Goal: Task Accomplishment & Management: Manage account settings

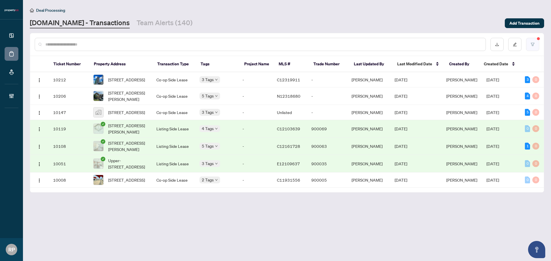
click at [533, 41] on button "button" at bounding box center [532, 44] width 13 height 13
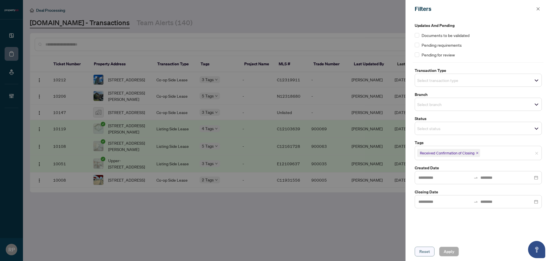
click at [425, 254] on span "Reset" at bounding box center [424, 251] width 11 height 9
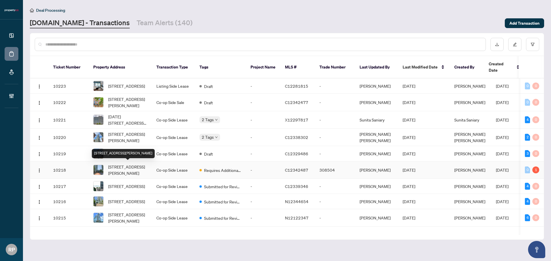
click at [118, 166] on span "[STREET_ADDRESS][PERSON_NAME]" at bounding box center [127, 170] width 39 height 13
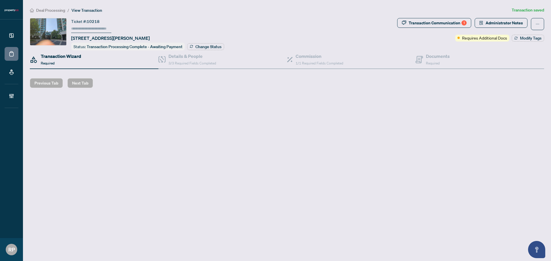
type input "******"
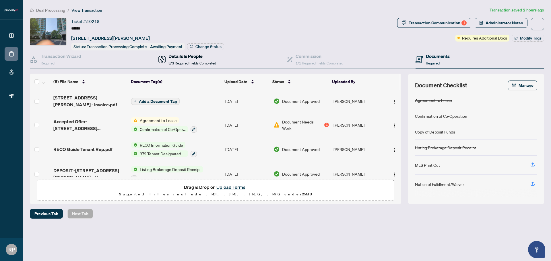
click at [180, 64] on span "3/3 Required Fields Completed" at bounding box center [192, 63] width 48 height 4
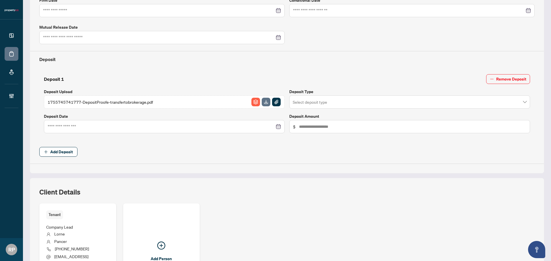
scroll to position [201, 0]
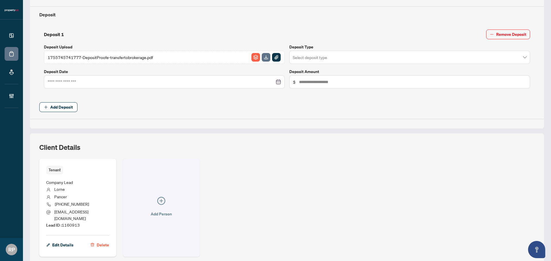
click at [156, 210] on span "Add Person" at bounding box center [161, 214] width 21 height 9
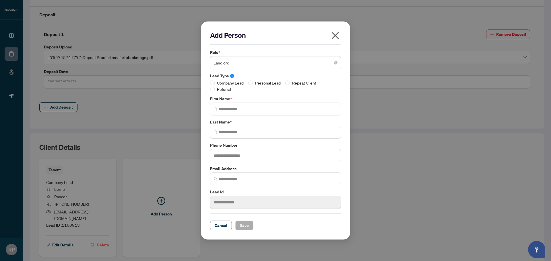
click at [336, 34] on icon "close" at bounding box center [334, 35] width 9 height 9
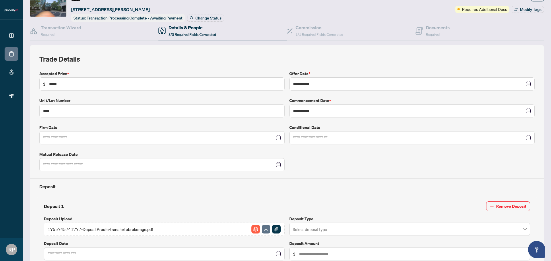
scroll to position [0, 0]
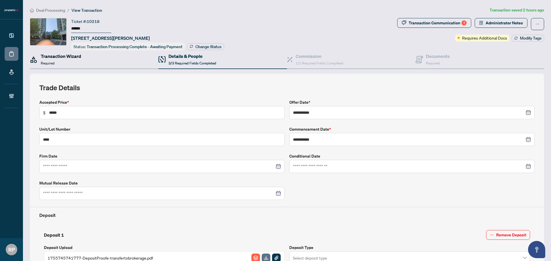
click at [76, 65] on div "Transaction Wizard Required" at bounding box center [61, 59] width 40 height 13
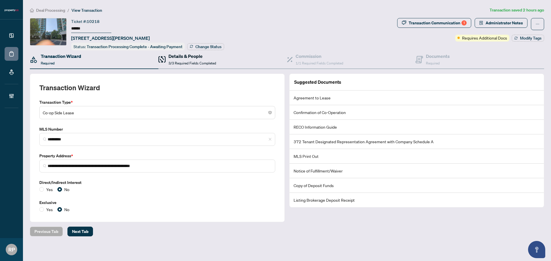
click at [186, 55] on h4 "Details & People" at bounding box center [192, 56] width 48 height 7
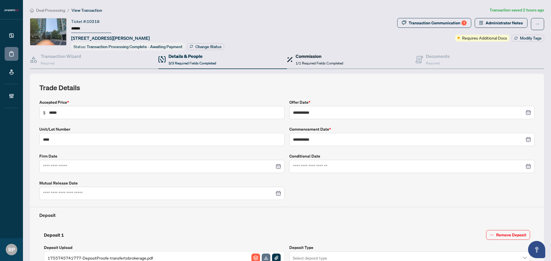
click at [332, 61] on span "1/1 Required Fields Completed" at bounding box center [319, 63] width 48 height 4
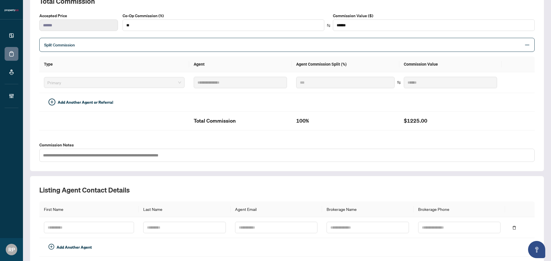
scroll to position [17, 0]
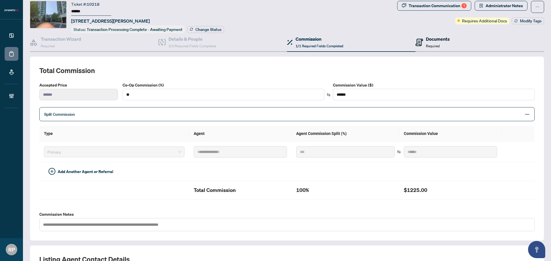
click at [443, 46] on div "Documents Required" at bounding box center [438, 42] width 24 height 13
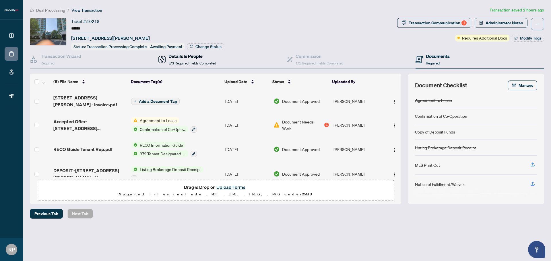
click at [199, 62] on span "3/3 Required Fields Completed" at bounding box center [192, 63] width 48 height 4
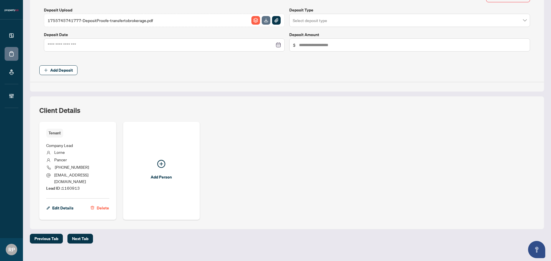
scroll to position [240, 0]
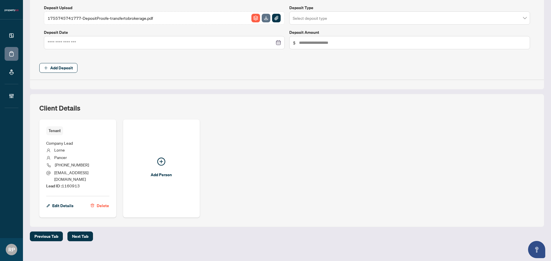
click at [85, 154] on li "Pancer" at bounding box center [77, 157] width 63 height 7
click at [60, 201] on span "Edit Details" at bounding box center [62, 205] width 21 height 9
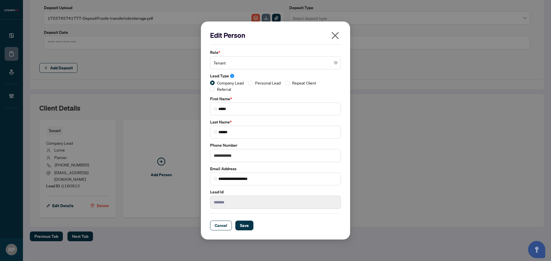
click at [332, 35] on icon "close" at bounding box center [334, 35] width 9 height 9
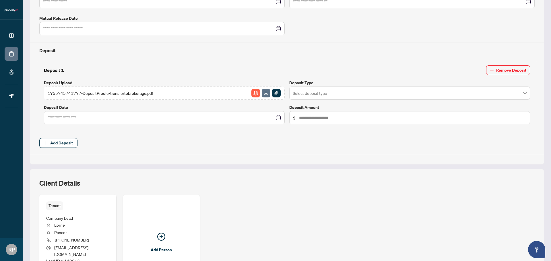
scroll to position [218, 0]
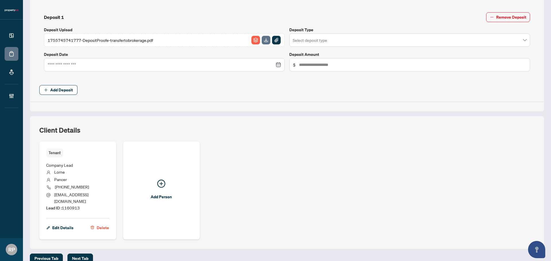
click at [80, 167] on li "Company Lead" at bounding box center [77, 165] width 63 height 7
click at [92, 181] on li "Pancer" at bounding box center [77, 179] width 63 height 7
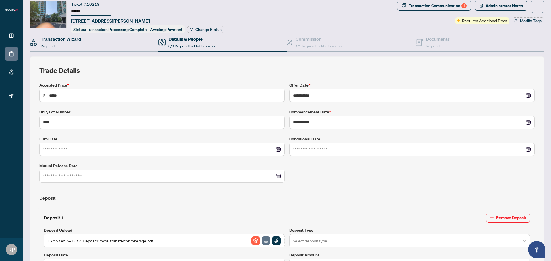
click at [86, 36] on div "Transaction Wizard Required" at bounding box center [94, 42] width 128 height 19
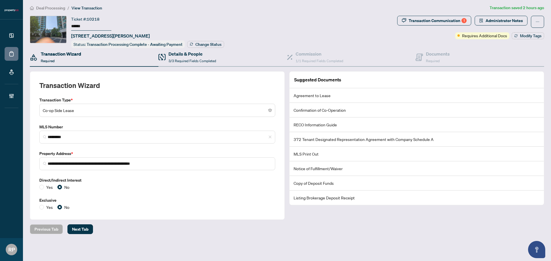
scroll to position [1, 0]
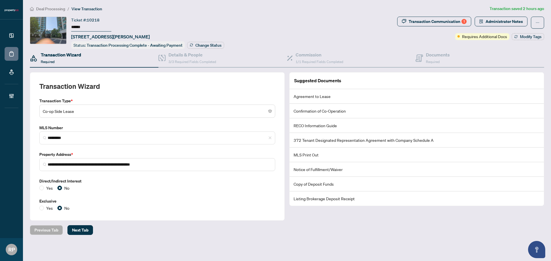
click at [435, 68] on div "**********" at bounding box center [287, 135] width 514 height 172
click at [438, 59] on div "Documents Required" at bounding box center [438, 57] width 24 height 13
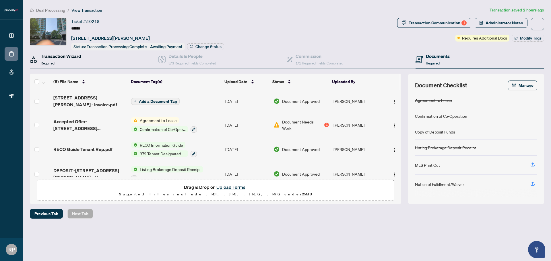
click at [55, 60] on div "Transaction Wizard Required" at bounding box center [61, 59] width 40 height 13
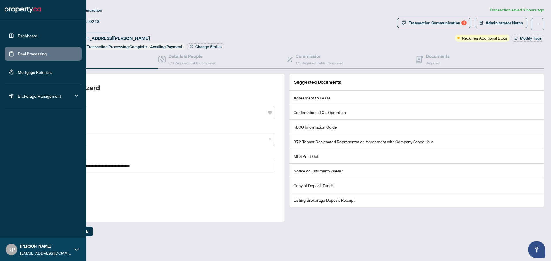
click at [28, 57] on link "Deal Processing" at bounding box center [32, 53] width 29 height 5
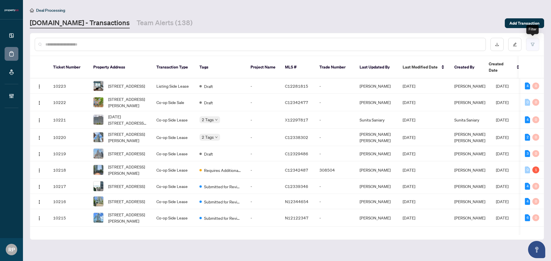
click at [528, 46] on button "button" at bounding box center [532, 44] width 13 height 13
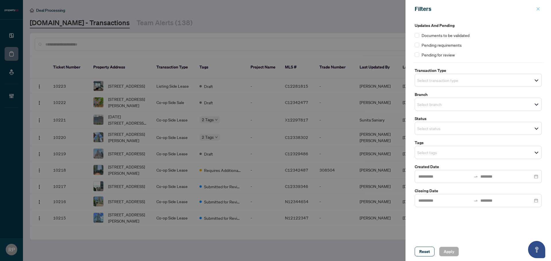
click at [537, 8] on icon "close" at bounding box center [538, 9] width 4 height 4
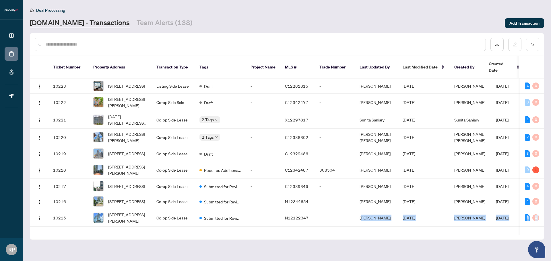
drag, startPoint x: 362, startPoint y: 229, endPoint x: 416, endPoint y: 229, distance: 54.2
click at [416, 229] on div "Ticket Number Property Address Transaction Type Tags Project Name MLS # Trade N…" at bounding box center [286, 148] width 513 height 184
click at [426, 243] on main "Deal Processing Property.ca - Transactions Team Alerts (138) Add Transaction Ti…" at bounding box center [287, 130] width 528 height 261
click at [497, 48] on button "button" at bounding box center [496, 44] width 13 height 13
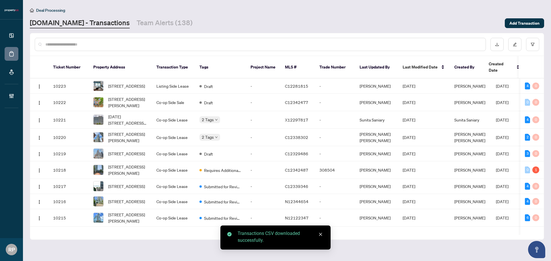
click at [407, 19] on div "Property.ca - Transactions Team Alerts (138)" at bounding box center [265, 23] width 471 height 10
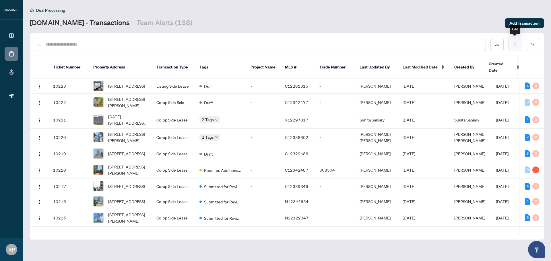
click at [518, 42] on button "button" at bounding box center [514, 44] width 13 height 13
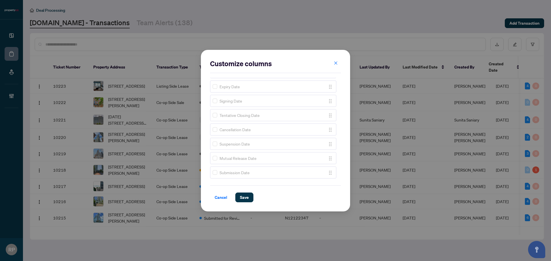
scroll to position [100, 0]
click at [247, 198] on span "Save" at bounding box center [244, 197] width 9 height 9
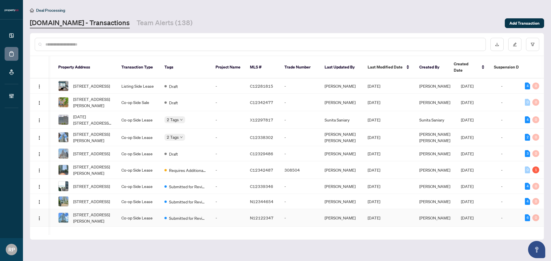
scroll to position [0, 54]
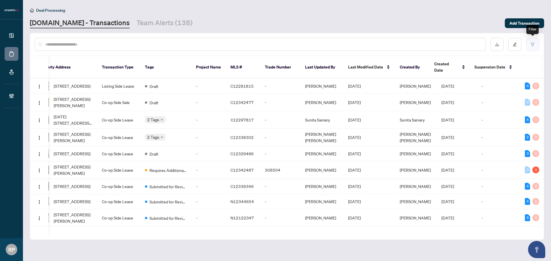
click at [529, 48] on button "button" at bounding box center [532, 44] width 13 height 13
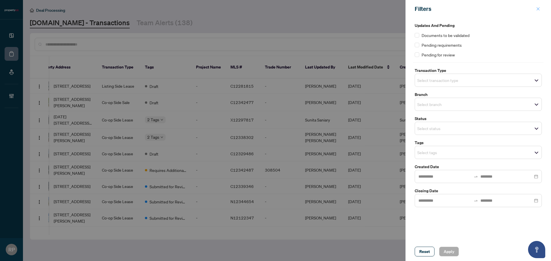
click at [541, 10] on button "button" at bounding box center [537, 8] width 7 height 7
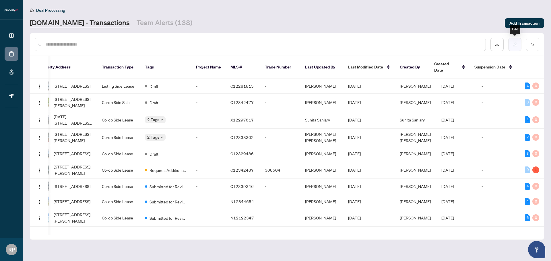
click at [516, 47] on button "button" at bounding box center [514, 44] width 13 height 13
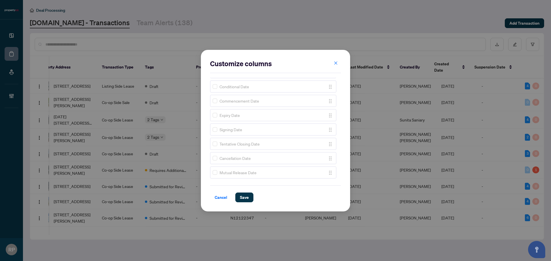
scroll to position [71, 0]
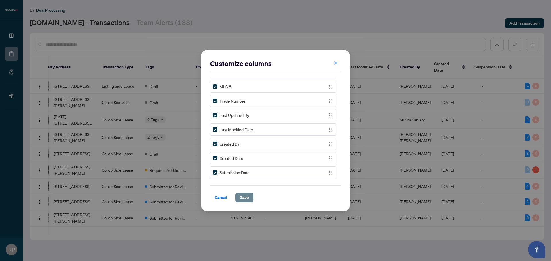
click at [241, 196] on span "Save" at bounding box center [244, 197] width 9 height 9
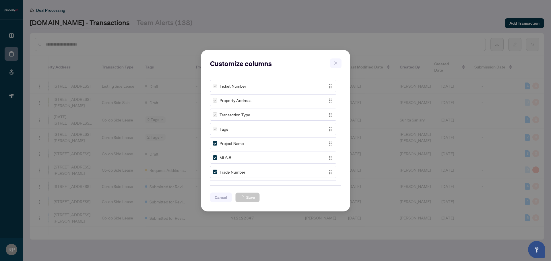
scroll to position [0, 54]
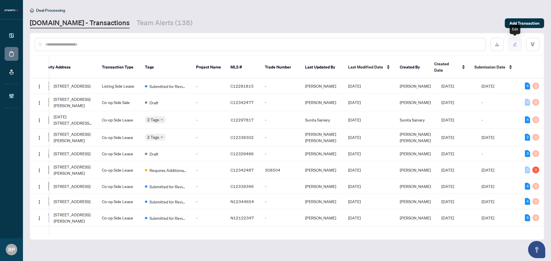
click at [510, 43] on button "button" at bounding box center [514, 44] width 13 height 13
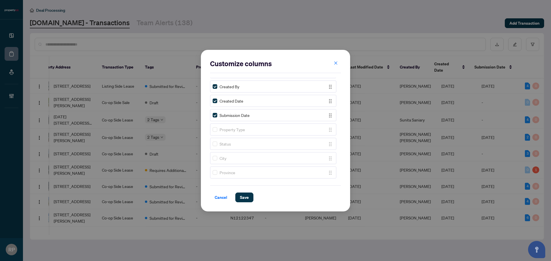
scroll to position [0, 0]
click at [335, 63] on icon "close" at bounding box center [335, 63] width 3 height 3
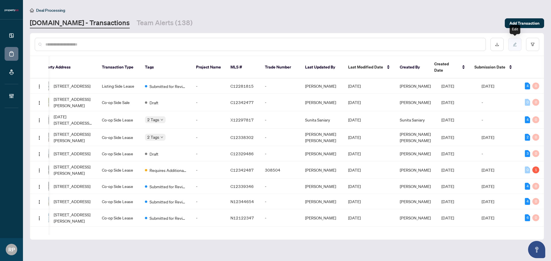
click at [517, 42] on button "button" at bounding box center [514, 44] width 13 height 13
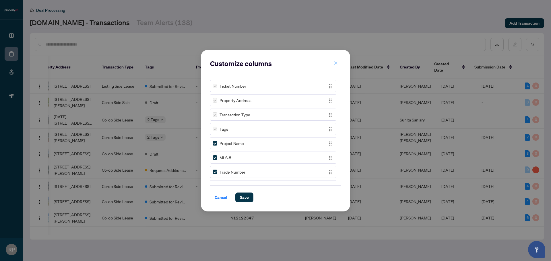
click at [337, 65] on icon "close" at bounding box center [336, 63] width 4 height 4
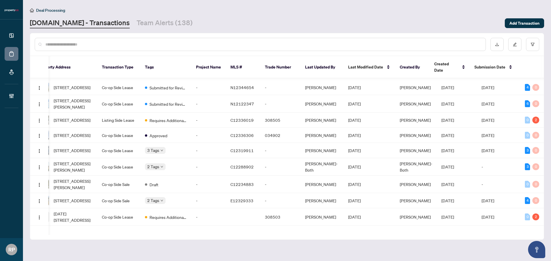
scroll to position [0, 54]
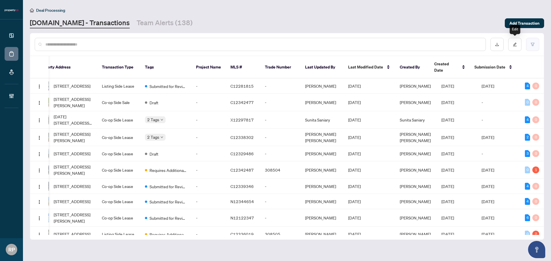
click at [529, 44] on button "button" at bounding box center [532, 44] width 13 height 13
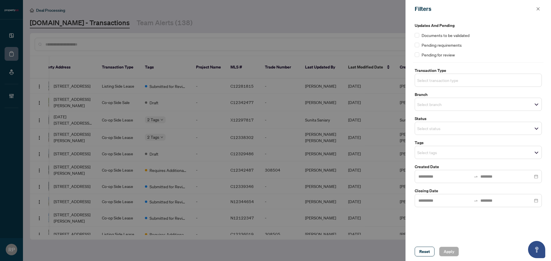
click at [444, 78] on input "search" at bounding box center [437, 80] width 40 height 7
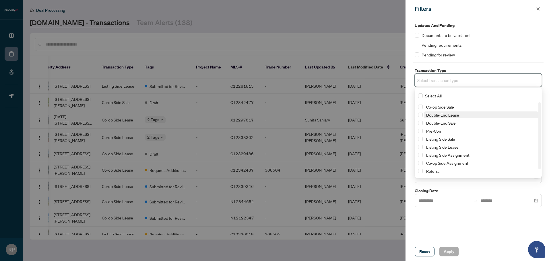
scroll to position [0, 0]
click at [345, 13] on div at bounding box center [275, 130] width 551 height 261
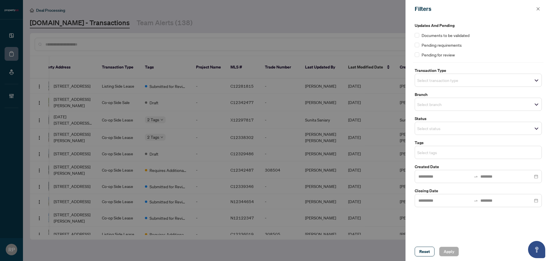
click at [456, 150] on input "search" at bounding box center [437, 152] width 40 height 7
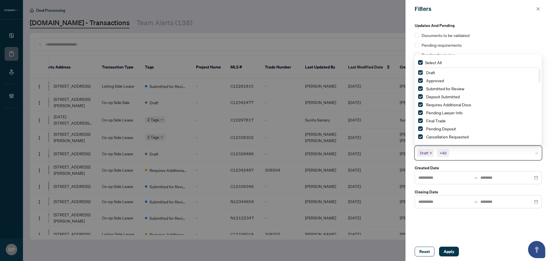
click at [419, 71] on span "Select Draft" at bounding box center [420, 72] width 5 height 5
click at [450, 252] on span "Apply" at bounding box center [448, 251] width 11 height 9
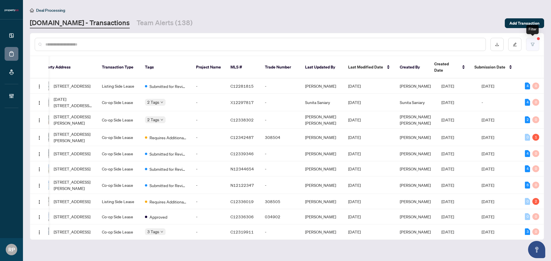
click at [536, 42] on button "button" at bounding box center [532, 44] width 13 height 13
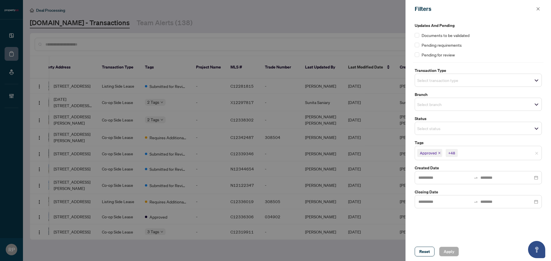
click at [480, 155] on input "search" at bounding box center [479, 153] width 40 height 7
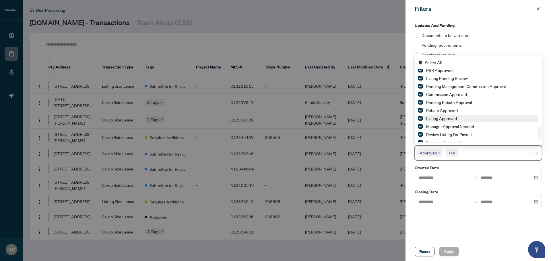
scroll to position [328, 0]
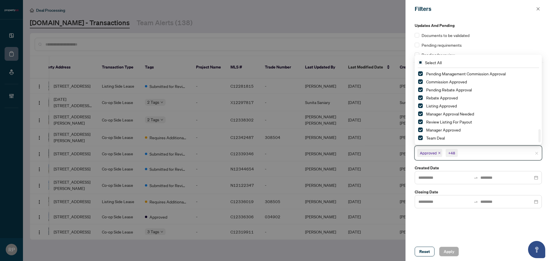
click at [372, 248] on div at bounding box center [275, 130] width 551 height 261
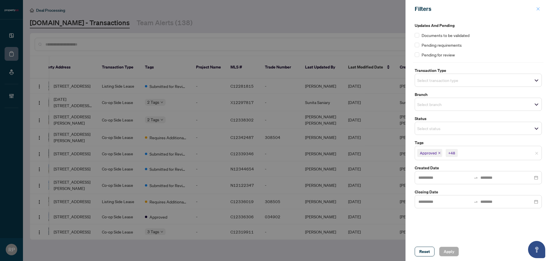
click at [535, 12] on button "button" at bounding box center [537, 8] width 7 height 7
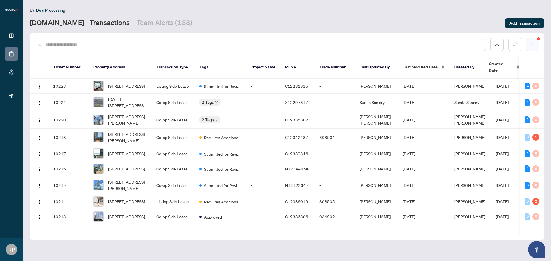
click at [531, 47] on button "button" at bounding box center [532, 44] width 13 height 13
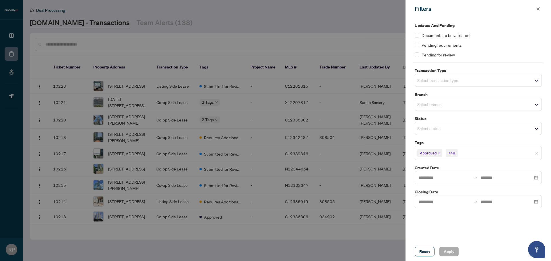
click at [369, 20] on div at bounding box center [275, 130] width 551 height 261
click at [538, 10] on icon "close" at bounding box center [538, 9] width 4 height 4
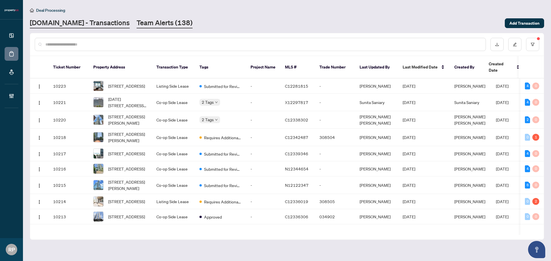
click at [140, 24] on link "Team Alerts (138)" at bounding box center [165, 23] width 56 height 10
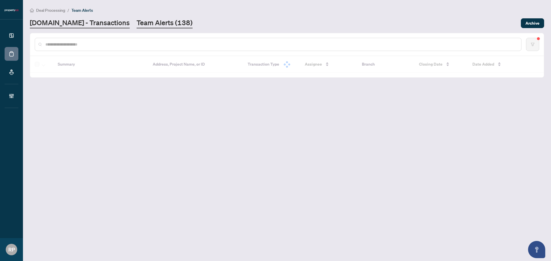
click at [98, 23] on link "[DOMAIN_NAME] - Transactions" at bounding box center [80, 23] width 100 height 10
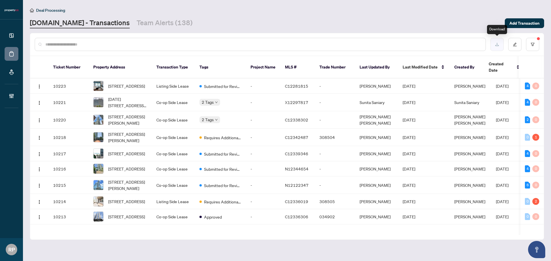
click at [500, 45] on button "button" at bounding box center [496, 44] width 13 height 13
click at [170, 83] on td "Listing Side Lease" at bounding box center [173, 86] width 43 height 15
click at [165, 25] on link "Team Alerts (136)" at bounding box center [165, 23] width 56 height 10
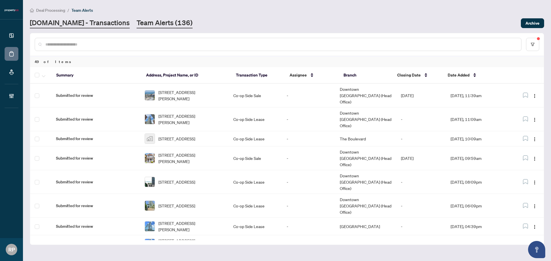
click at [89, 23] on link "[DOMAIN_NAME] - Transactions" at bounding box center [80, 23] width 100 height 10
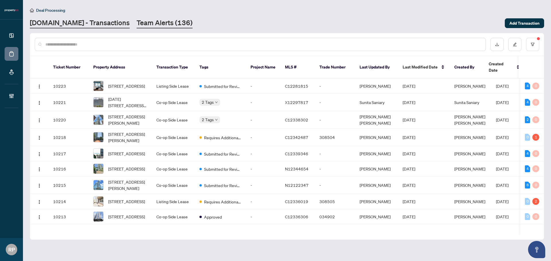
click at [137, 24] on link "Team Alerts (136)" at bounding box center [165, 23] width 56 height 10
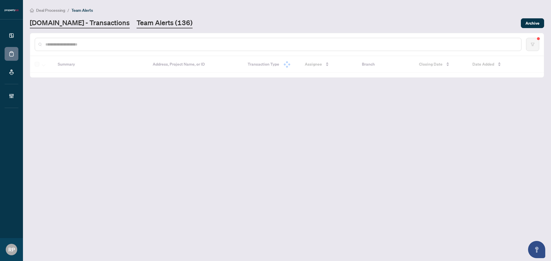
click at [95, 24] on link "[DOMAIN_NAME] - Transactions" at bounding box center [80, 23] width 100 height 10
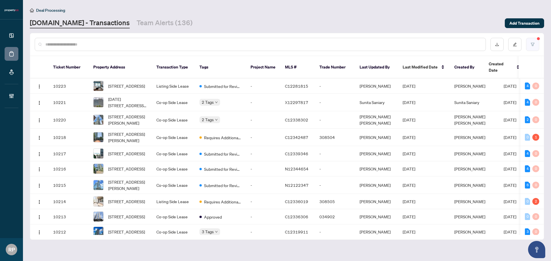
click at [533, 45] on icon "filter" at bounding box center [532, 44] width 4 height 4
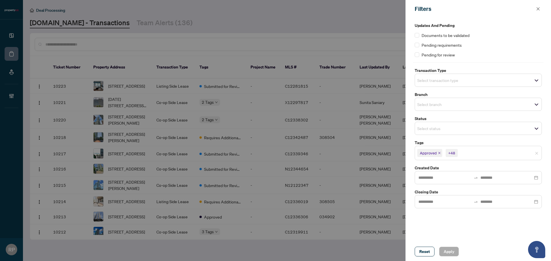
click at [342, 19] on div at bounding box center [275, 130] width 551 height 261
click at [140, 21] on div at bounding box center [275, 130] width 551 height 261
click at [142, 24] on div at bounding box center [275, 130] width 551 height 261
click at [537, 9] on icon "close" at bounding box center [537, 8] width 3 height 3
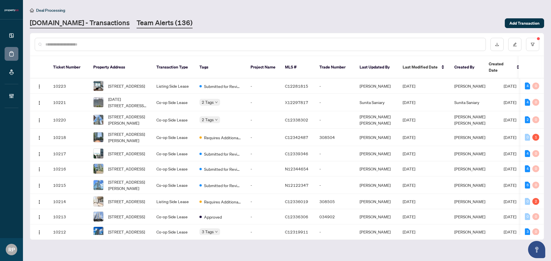
click at [137, 23] on link "Team Alerts (136)" at bounding box center [165, 23] width 56 height 10
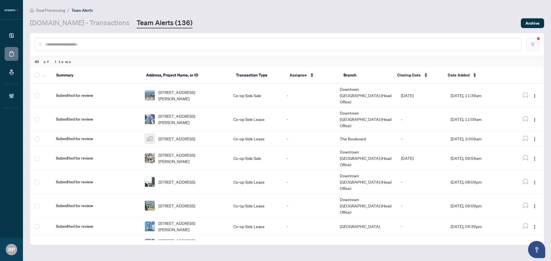
click at [533, 47] on button "button" at bounding box center [532, 44] width 13 height 13
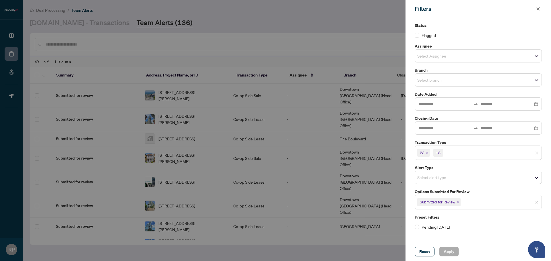
click at [443, 56] on input "search" at bounding box center [437, 55] width 40 height 7
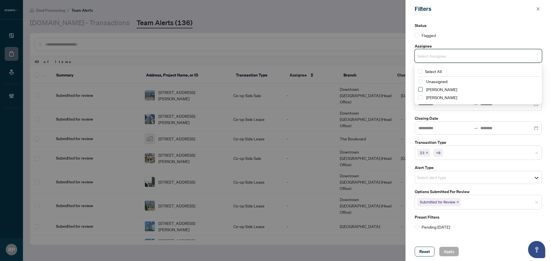
click at [421, 90] on span "Select Alexis Macilwain" at bounding box center [420, 89] width 5 height 5
click at [536, 8] on icon "close" at bounding box center [538, 9] width 4 height 4
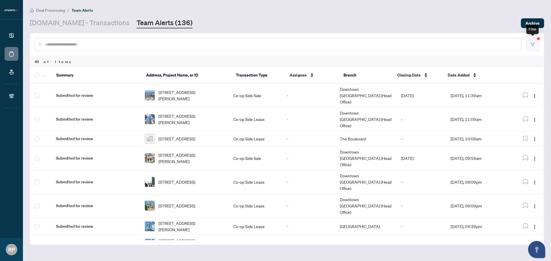
click at [533, 40] on button "button" at bounding box center [532, 44] width 13 height 13
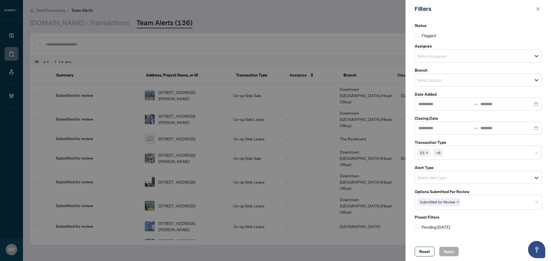
click at [457, 58] on input "search" at bounding box center [437, 55] width 40 height 7
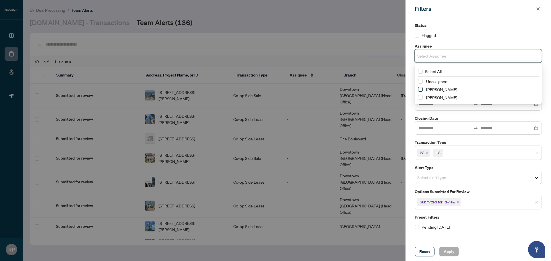
click at [420, 90] on span "Select Alexis Macilwain" at bounding box center [420, 89] width 5 height 5
click at [440, 255] on button "Apply" at bounding box center [449, 252] width 20 height 10
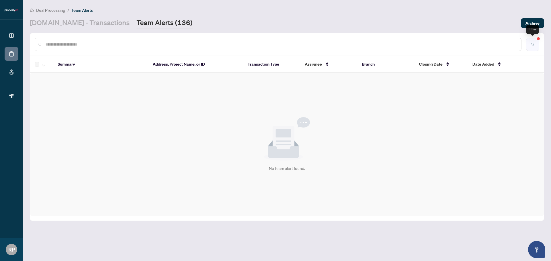
click at [534, 42] on icon "filter" at bounding box center [532, 44] width 4 height 4
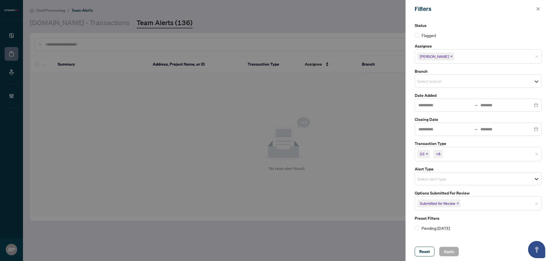
click at [450, 58] on icon "close" at bounding box center [451, 56] width 3 height 3
click at [466, 56] on span "Select Assignee" at bounding box center [478, 56] width 126 height 8
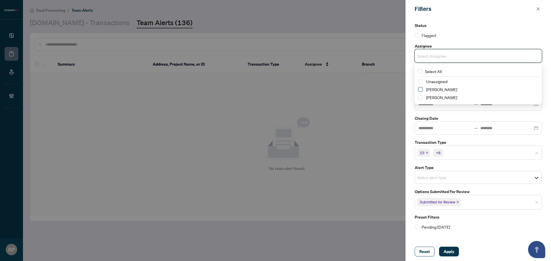
click at [420, 88] on span "Select Alexis Macilwain" at bounding box center [420, 89] width 5 height 5
click at [456, 204] on icon "close" at bounding box center [457, 203] width 3 height 3
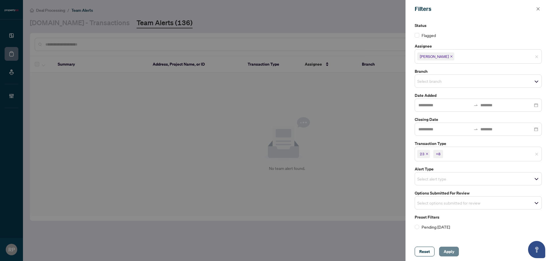
click at [451, 250] on span "Apply" at bounding box center [448, 251] width 11 height 9
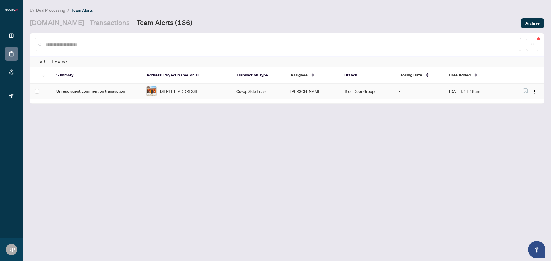
click at [194, 93] on span "[STREET_ADDRESS]" at bounding box center [178, 91] width 37 height 6
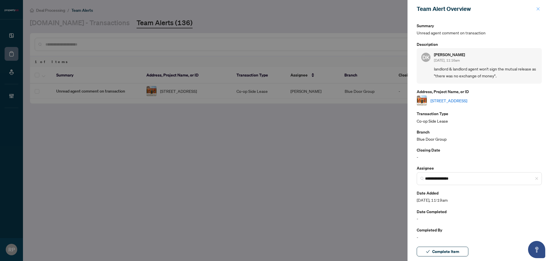
click at [537, 8] on icon "close" at bounding box center [537, 8] width 3 height 3
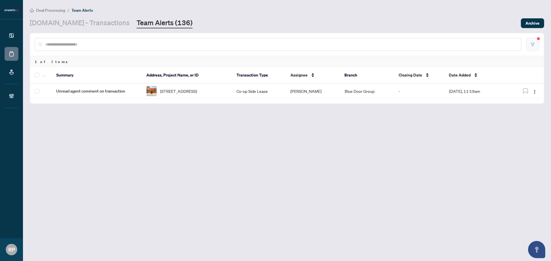
click at [530, 41] on button "button" at bounding box center [532, 44] width 13 height 13
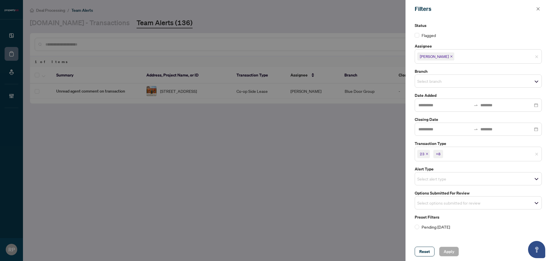
click at [450, 57] on icon "close" at bounding box center [451, 56] width 3 height 3
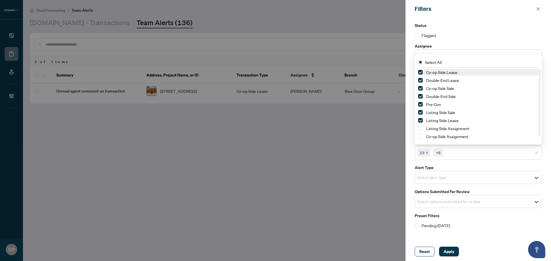
click at [537, 147] on div "23 +8" at bounding box center [477, 153] width 127 height 14
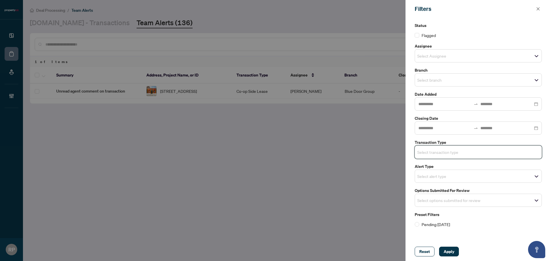
click at [457, 178] on input "search" at bounding box center [437, 176] width 40 height 7
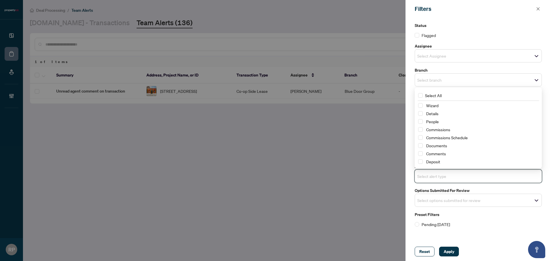
click at [375, 151] on div at bounding box center [275, 130] width 551 height 261
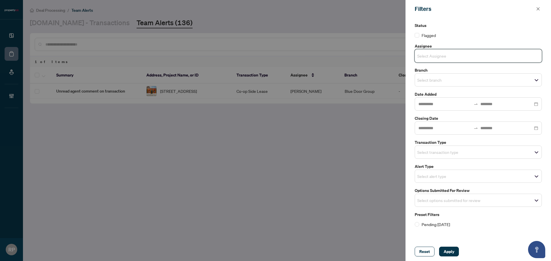
click at [437, 56] on input "search" at bounding box center [437, 55] width 40 height 7
click at [421, 91] on span "Select Alexis Macilwain" at bounding box center [420, 89] width 5 height 5
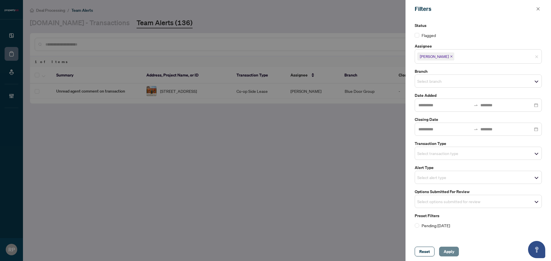
click at [446, 248] on span "Apply" at bounding box center [448, 251] width 11 height 9
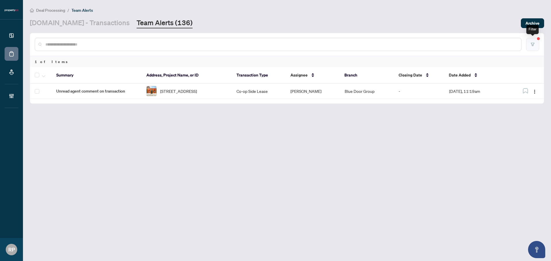
click at [531, 44] on icon "filter" at bounding box center [532, 44] width 4 height 4
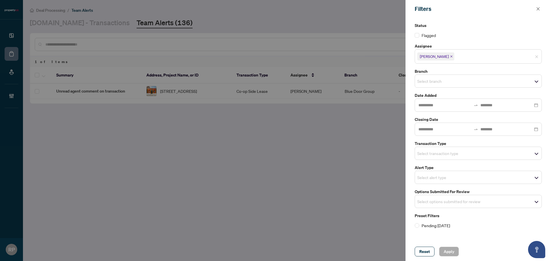
click at [481, 198] on span "Select options submitted for review" at bounding box center [478, 202] width 126 height 8
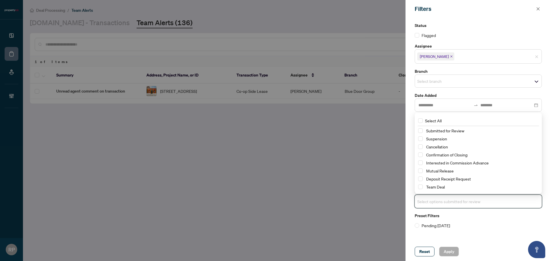
click at [465, 231] on div "Status Flagged Assignee [PERSON_NAME] Branch Select branch Date Added Closing D…" at bounding box center [477, 130] width 145 height 225
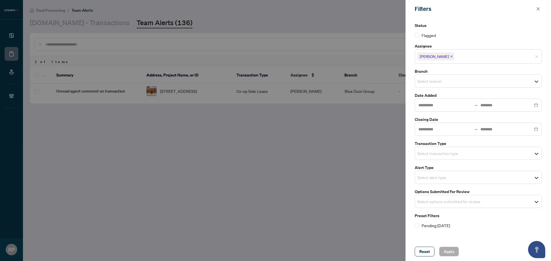
click at [446, 77] on div "Select branch" at bounding box center [477, 81] width 127 height 13
click at [485, 11] on div "Filters" at bounding box center [474, 9] width 120 height 9
click at [473, 53] on input "search" at bounding box center [475, 56] width 40 height 7
click at [379, 177] on div at bounding box center [275, 130] width 551 height 261
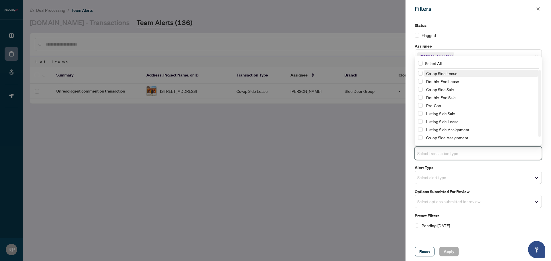
click at [457, 153] on input "search" at bounding box center [437, 153] width 40 height 7
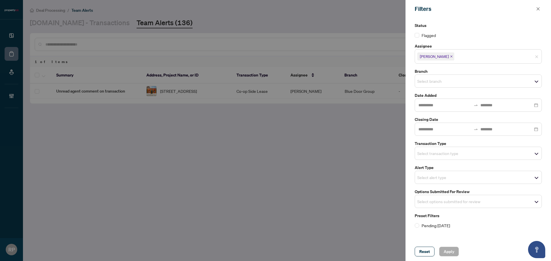
click at [465, 13] on div "Filters" at bounding box center [474, 9] width 120 height 9
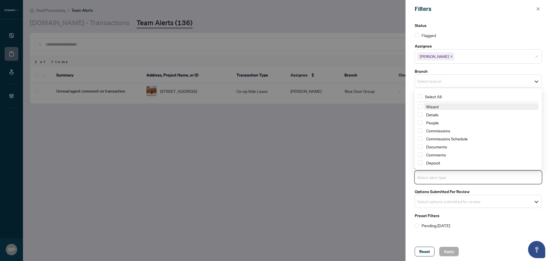
click at [451, 174] on input "search" at bounding box center [437, 177] width 40 height 7
click at [155, 157] on div at bounding box center [275, 130] width 551 height 261
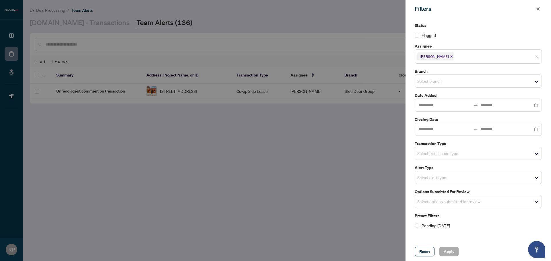
click at [324, 170] on div at bounding box center [275, 130] width 551 height 261
click at [537, 7] on icon "close" at bounding box center [538, 9] width 4 height 4
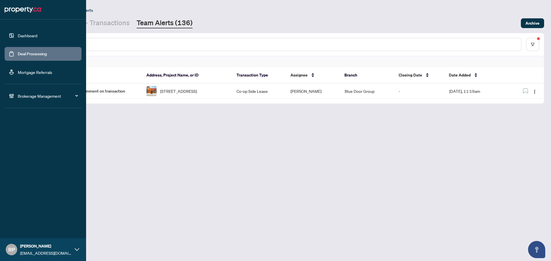
click at [37, 54] on link "Deal Processing" at bounding box center [32, 53] width 29 height 5
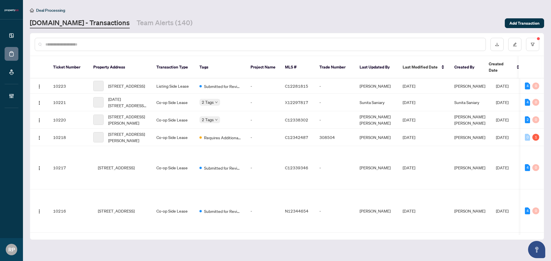
click at [97, 22] on link "[DOMAIN_NAME] - Transactions" at bounding box center [80, 23] width 100 height 10
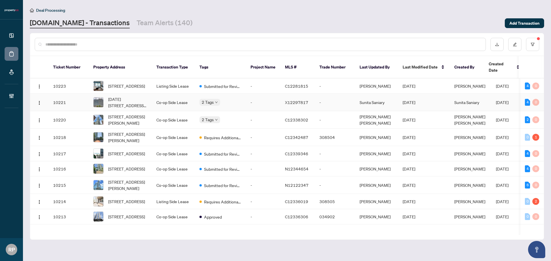
click at [134, 99] on span "[DATE][STREET_ADDRESS][PERSON_NAME][PERSON_NAME]" at bounding box center [127, 102] width 39 height 13
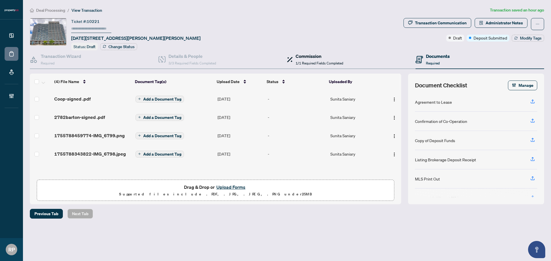
click at [313, 53] on h4 "Commission" at bounding box center [319, 56] width 48 height 7
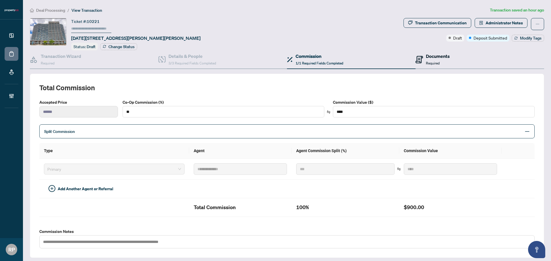
click at [429, 55] on h4 "Documents" at bounding box center [438, 56] width 24 height 7
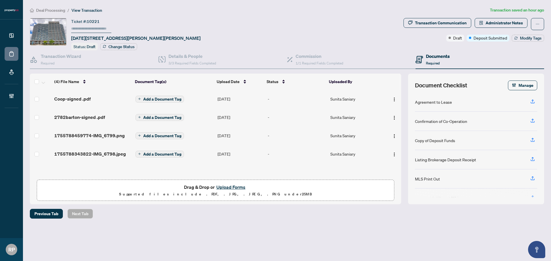
click at [64, 49] on div "Ticket #: 10221 [DATE][STREET_ADDRESS][PERSON_NAME][PERSON_NAME] Status: Draft …" at bounding box center [215, 34] width 371 height 32
click at [59, 61] on div "Transaction Wizard Required" at bounding box center [61, 59] width 40 height 13
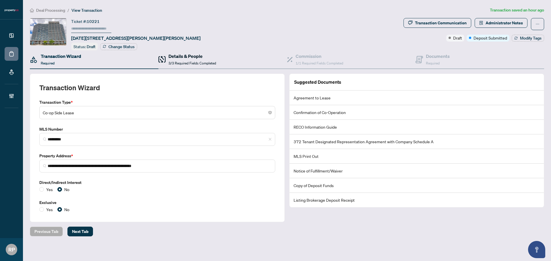
click at [185, 59] on h4 "Details & People" at bounding box center [192, 56] width 48 height 7
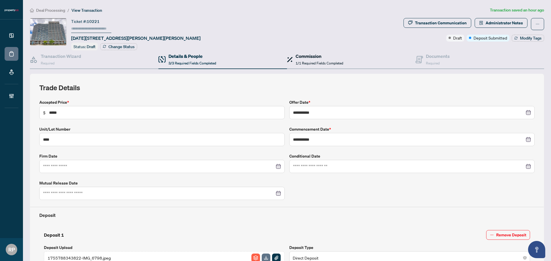
click at [322, 53] on h4 "Commission" at bounding box center [319, 56] width 48 height 7
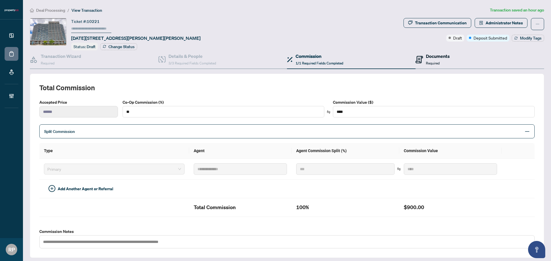
click at [435, 59] on div "Documents Required" at bounding box center [438, 59] width 24 height 13
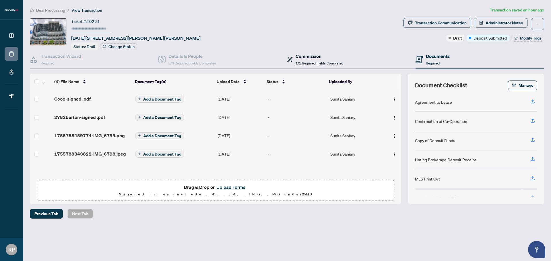
click at [322, 61] on span "1/1 Required Fields Completed" at bounding box center [319, 63] width 48 height 4
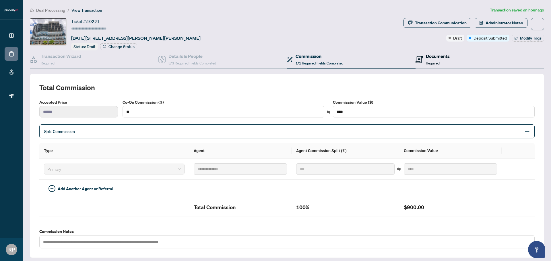
click at [437, 63] on div "Documents Required" at bounding box center [438, 59] width 24 height 13
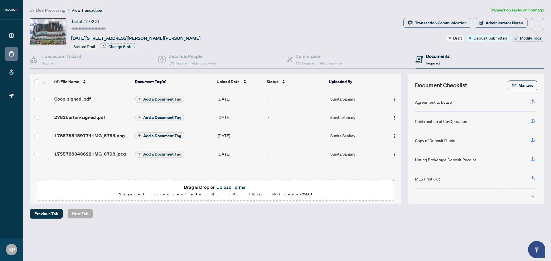
click at [349, 69] on div "Transaction Wizard Required Details & People 3/3 Required Fields Completed Comm…" at bounding box center [287, 127] width 514 height 154
click at [200, 64] on span "3/3 Required Fields Completed" at bounding box center [192, 63] width 48 height 4
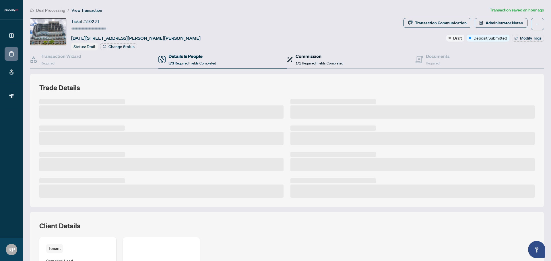
click at [318, 61] on span "1/1 Required Fields Completed" at bounding box center [319, 63] width 48 height 4
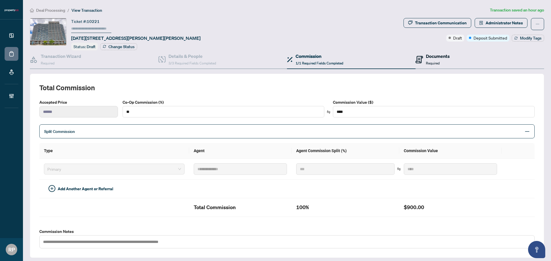
click at [437, 54] on h4 "Documents" at bounding box center [438, 56] width 24 height 7
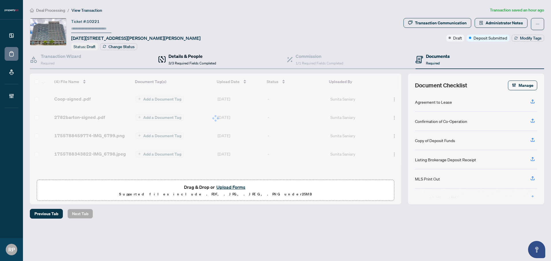
click at [214, 64] on span "3/3 Required Fields Completed" at bounding box center [192, 63] width 48 height 4
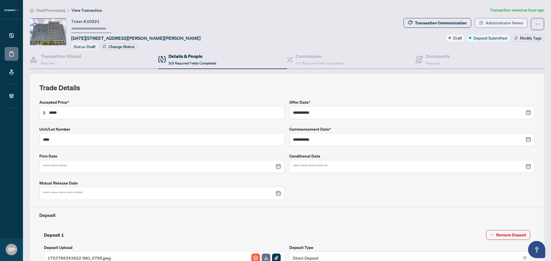
click at [488, 24] on span "Administrator Notes" at bounding box center [503, 22] width 37 height 9
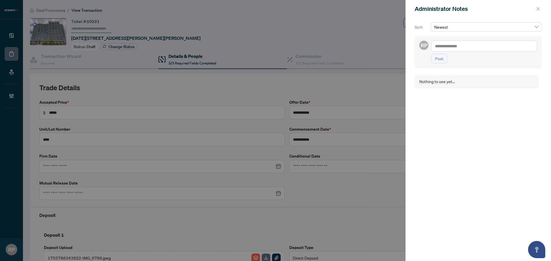
click at [537, 9] on icon "close" at bounding box center [538, 9] width 4 height 4
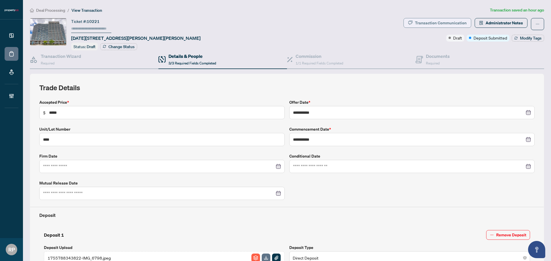
click at [433, 21] on div "Transaction Communication" at bounding box center [441, 22] width 52 height 9
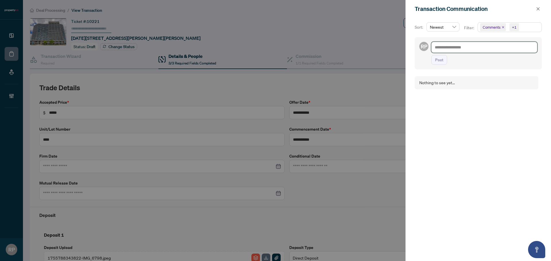
click at [461, 45] on textarea at bounding box center [484, 47] width 106 height 11
click at [324, 37] on div at bounding box center [275, 130] width 551 height 261
click at [536, 9] on icon "close" at bounding box center [538, 9] width 4 height 4
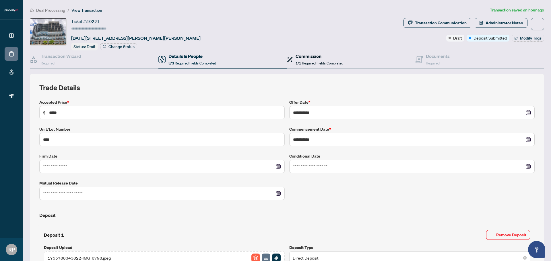
click at [324, 61] on span "1/1 Required Fields Completed" at bounding box center [319, 63] width 48 height 4
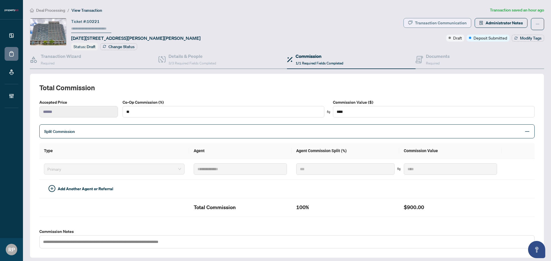
click at [448, 21] on div "Transaction Communication" at bounding box center [441, 22] width 52 height 9
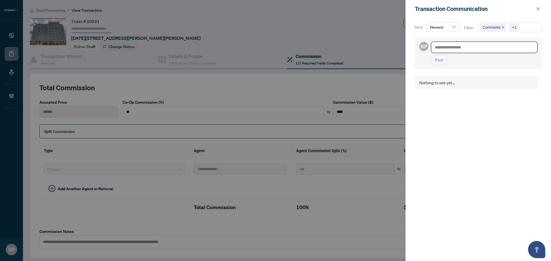
click at [457, 44] on textarea at bounding box center [484, 47] width 106 height 11
type textarea "*"
type textarea "**"
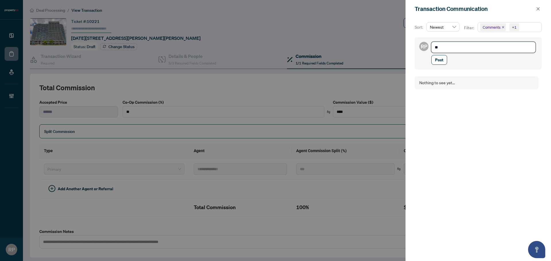
type textarea "***"
type textarea "****"
type textarea "*****"
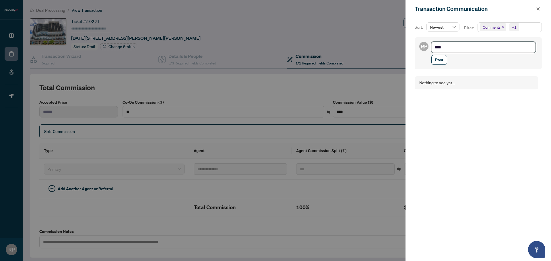
type textarea "*****"
type textarea "****"
type textarea "***"
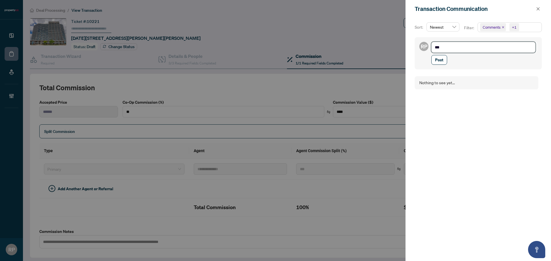
type textarea "**"
type textarea "*"
type textarea "**********"
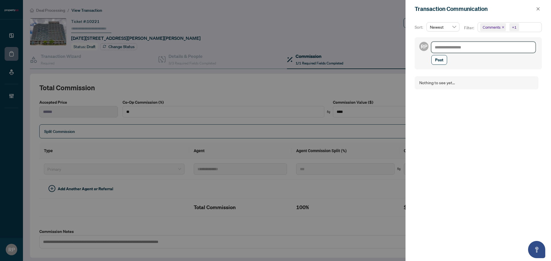
type textarea "*"
type textarea "**"
type textarea "***"
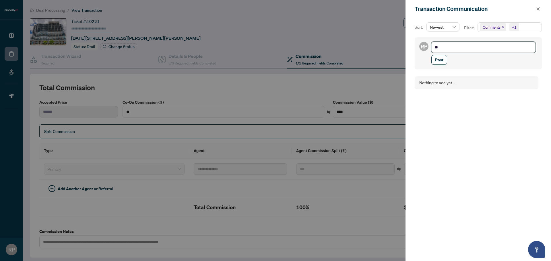
type textarea "***"
type textarea "****"
type textarea "*****"
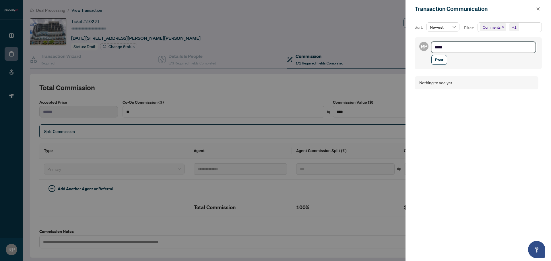
type textarea "******"
type textarea "*******"
type textarea "******"
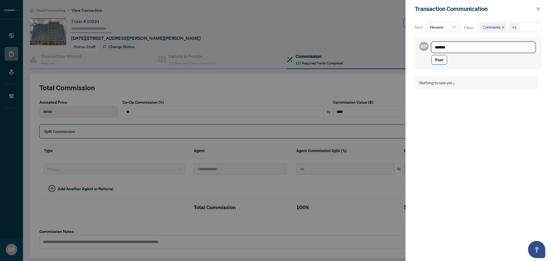
type textarea "******"
type textarea "*****"
type textarea "****"
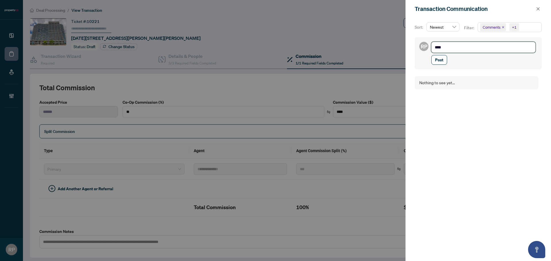
type textarea "***"
type textarea "**"
type textarea "*"
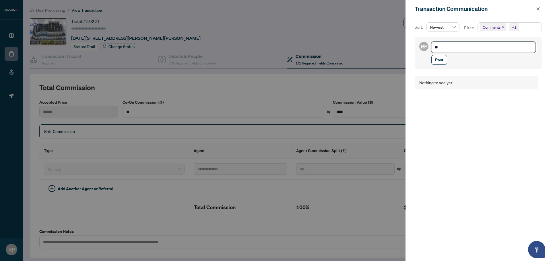
type textarea "*"
type textarea "**********"
click at [457, 44] on textarea at bounding box center [483, 47] width 104 height 11
click at [538, 7] on icon "close" at bounding box center [538, 9] width 4 height 4
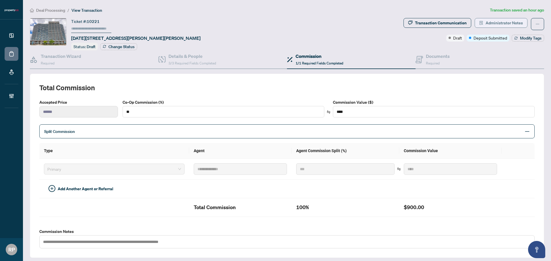
click at [497, 22] on span "Administrator Notes" at bounding box center [503, 22] width 37 height 9
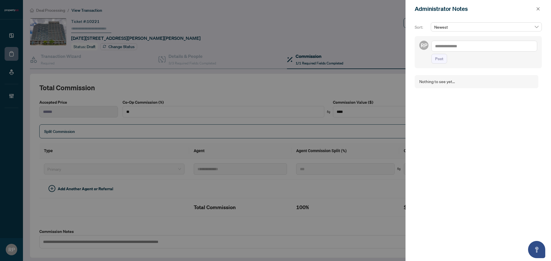
click at [464, 47] on textarea at bounding box center [484, 46] width 106 height 11
click at [537, 11] on span "button" at bounding box center [538, 8] width 4 height 9
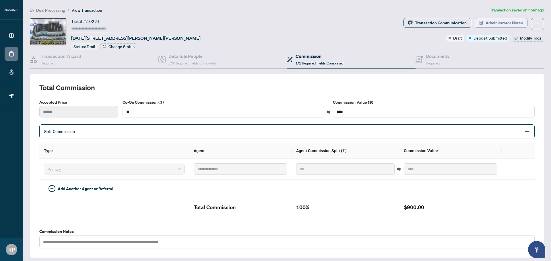
click at [506, 18] on span "Administrator Notes" at bounding box center [503, 22] width 37 height 9
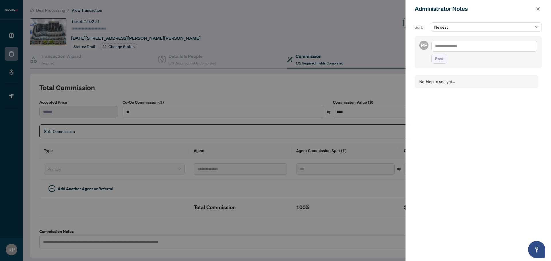
click at [542, 7] on div "Administrator Notes" at bounding box center [477, 9] width 145 height 18
click at [540, 9] on button "button" at bounding box center [537, 8] width 7 height 7
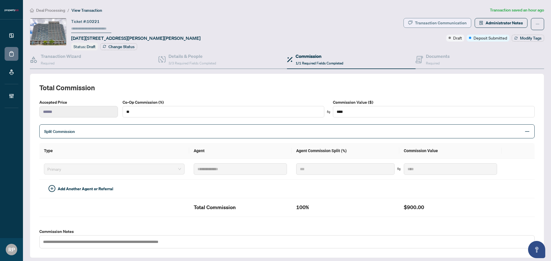
click at [447, 19] on div "Transaction Communication" at bounding box center [441, 22] width 52 height 9
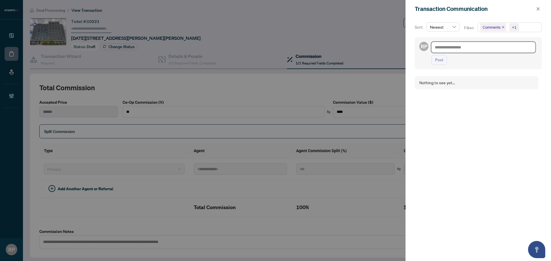
click at [451, 46] on textarea at bounding box center [483, 47] width 104 height 11
click at [353, 48] on div at bounding box center [275, 130] width 551 height 261
click at [536, 7] on icon "close" at bounding box center [538, 9] width 4 height 4
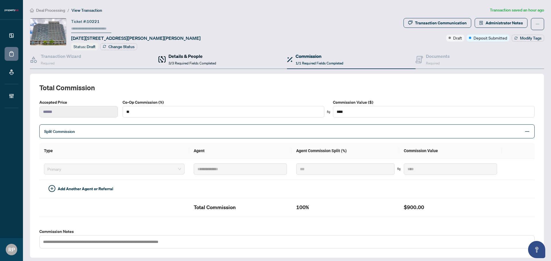
click at [204, 57] on h4 "Details & People" at bounding box center [192, 56] width 48 height 7
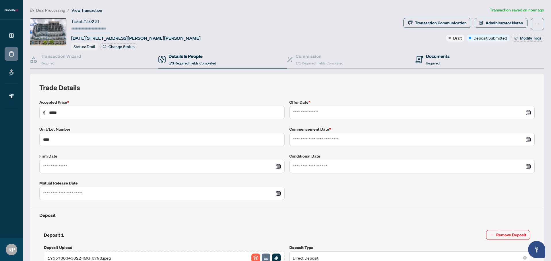
type input "**********"
click at [426, 58] on h4 "Documents" at bounding box center [438, 56] width 24 height 7
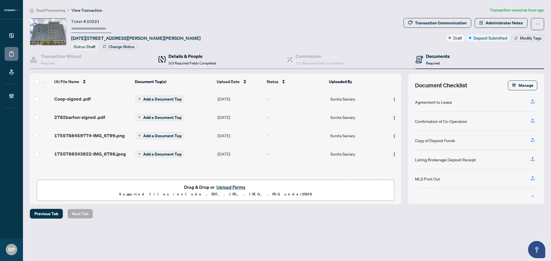
click at [178, 61] on span "3/3 Required Fields Completed" at bounding box center [192, 63] width 48 height 4
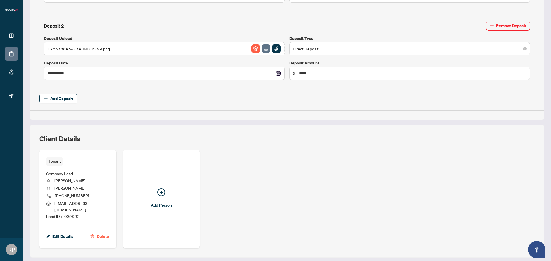
scroll to position [318, 0]
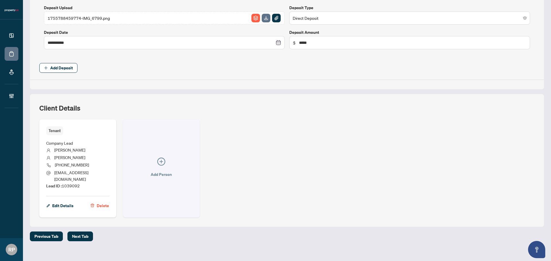
click at [161, 161] on icon "plus-circle" at bounding box center [161, 162] width 8 height 8
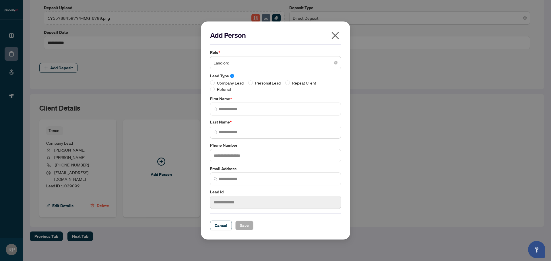
click at [334, 33] on icon "close" at bounding box center [334, 35] width 9 height 9
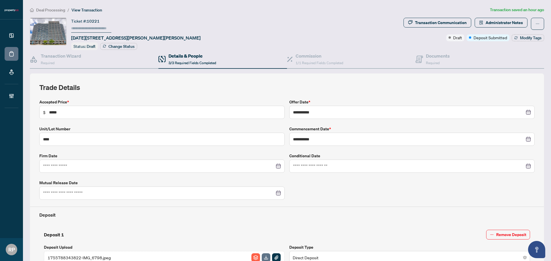
scroll to position [0, 0]
click at [323, 61] on span "1/1 Required Fields Completed" at bounding box center [319, 63] width 48 height 4
type textarea "**********"
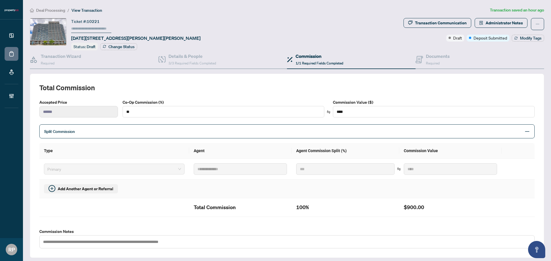
click at [76, 188] on span "Add Another Agent or Referral" at bounding box center [86, 189] width 56 height 6
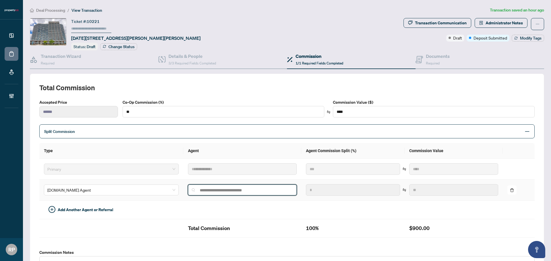
click at [209, 191] on input "search" at bounding box center [244, 190] width 97 height 5
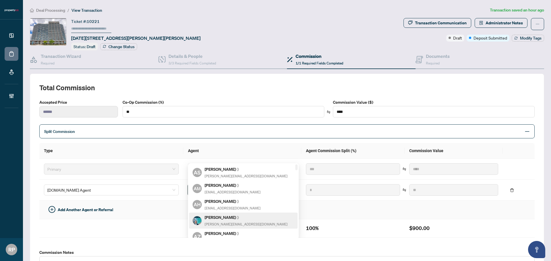
type input "**"
click at [342, 210] on td at bounding box center [352, 210] width 103 height 19
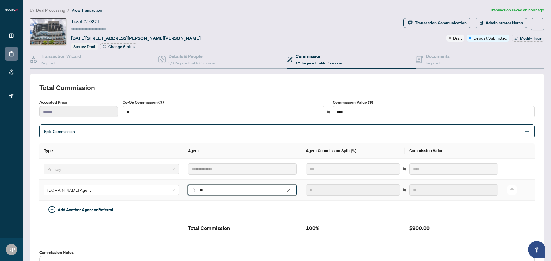
click at [210, 187] on div "** 127 110 169 AS [PERSON_NAME] ( ) [PERSON_NAME][EMAIL_ADDRESS][DOMAIN_NAME] A…" at bounding box center [242, 190] width 109 height 11
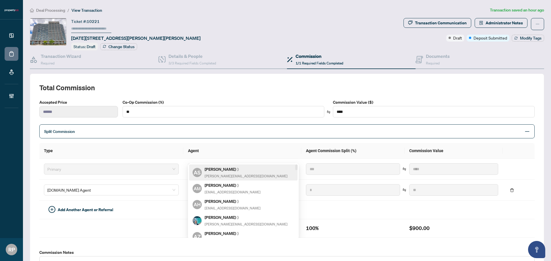
click at [262, 139] on div "**********" at bounding box center [286, 191] width 495 height 104
click at [282, 188] on div "** 353 346 AS [PERSON_NAME] ( ) [PERSON_NAME][EMAIL_ADDRESS][DOMAIN_NAME] AM [P…" at bounding box center [242, 190] width 109 height 11
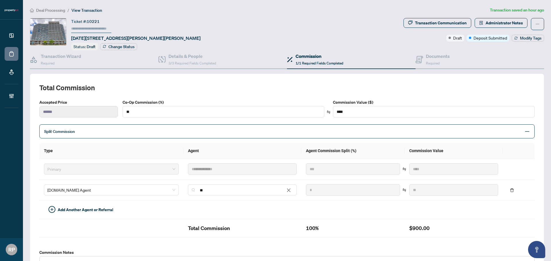
click at [280, 152] on th "Agent" at bounding box center [242, 151] width 118 height 16
click at [510, 189] on icon "delete" at bounding box center [512, 190] width 4 height 4
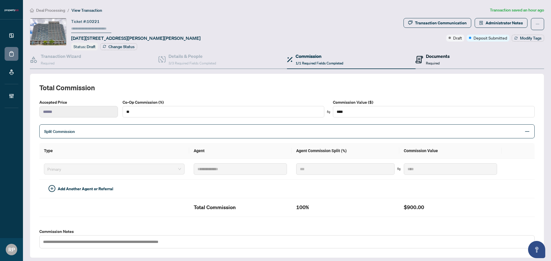
click at [438, 59] on div "Documents Required" at bounding box center [438, 59] width 24 height 13
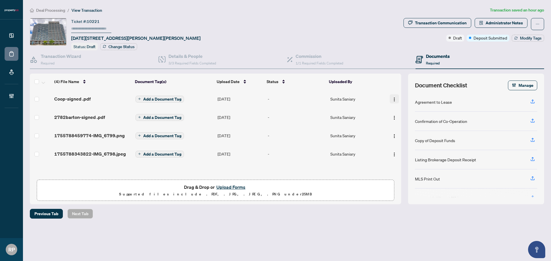
click at [392, 95] on button "button" at bounding box center [393, 98] width 9 height 9
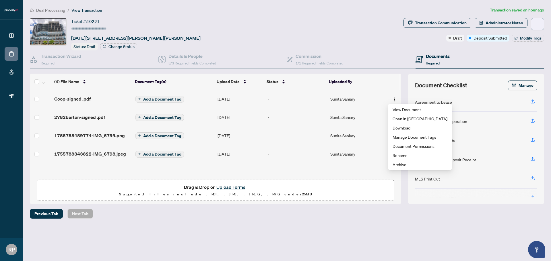
click at [540, 24] on button "button" at bounding box center [537, 24] width 13 height 12
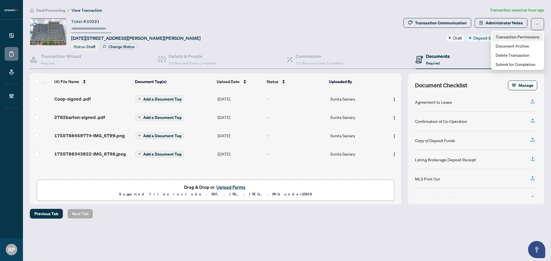
click at [527, 36] on span "Transaction Permissions" at bounding box center [517, 37] width 44 height 6
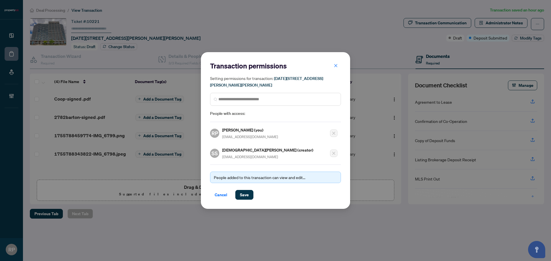
drag, startPoint x: 337, startPoint y: 67, endPoint x: 335, endPoint y: 71, distance: 4.7
click at [337, 67] on icon "close" at bounding box center [336, 66] width 4 height 4
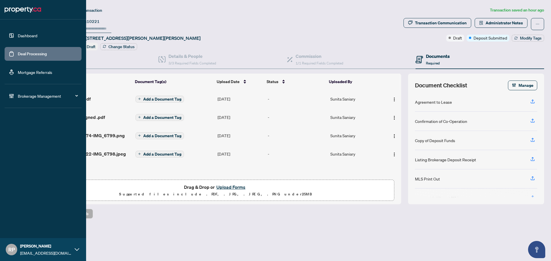
click at [23, 54] on link "Deal Processing" at bounding box center [32, 53] width 29 height 5
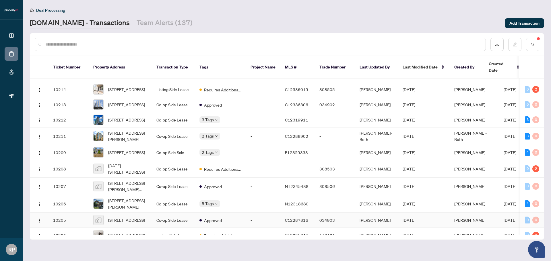
scroll to position [109, 0]
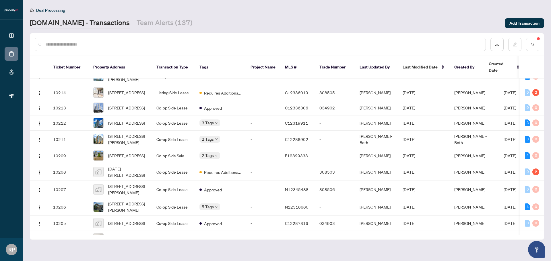
drag, startPoint x: 374, startPoint y: 229, endPoint x: 448, endPoint y: 229, distance: 73.7
click at [448, 229] on div "Ticket Number Property Address Transaction Type Tags Project Name MLS # Trade N…" at bounding box center [286, 148] width 513 height 184
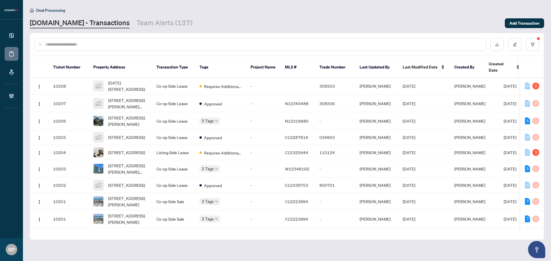
scroll to position [252, 0]
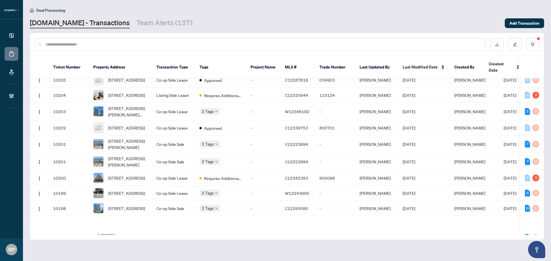
click at [245, 29] on main "Deal Processing [DOMAIN_NAME] - Transactions Team Alerts (137) Add Transaction …" at bounding box center [287, 130] width 528 height 261
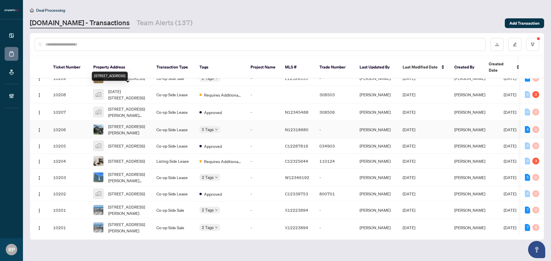
scroll to position [138, 0]
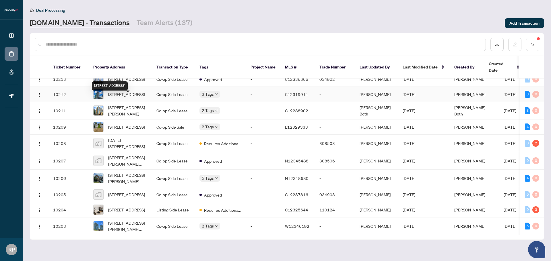
click at [138, 98] on span "[STREET_ADDRESS]" at bounding box center [126, 94] width 37 height 6
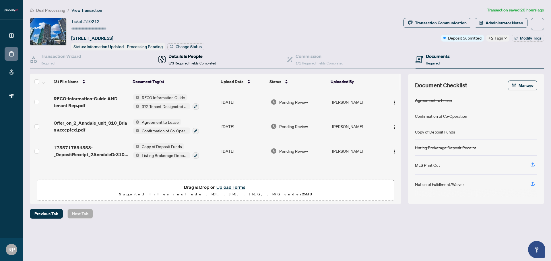
click at [187, 59] on div "Details & People 3/3 Required Fields Completed" at bounding box center [192, 59] width 48 height 13
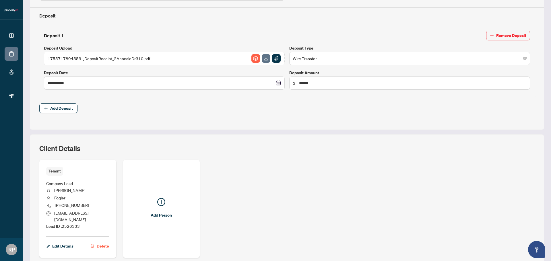
scroll to position [229, 0]
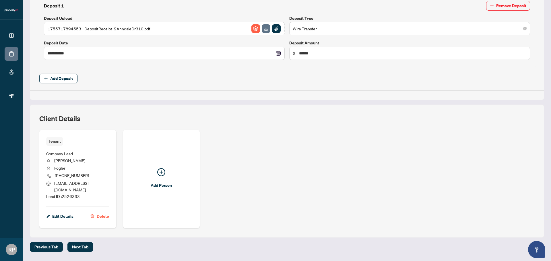
click at [299, 173] on div "Tenant Company Lead [PERSON_NAME] [PHONE_NUMBER] [EMAIL_ADDRESS][DOMAIN_NAME] L…" at bounding box center [286, 179] width 495 height 98
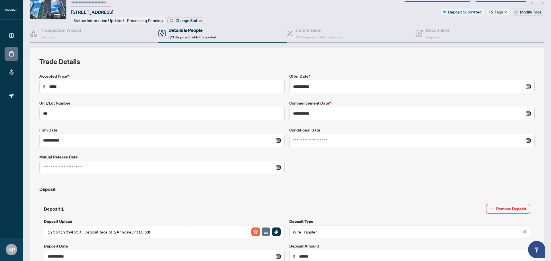
scroll to position [0, 0]
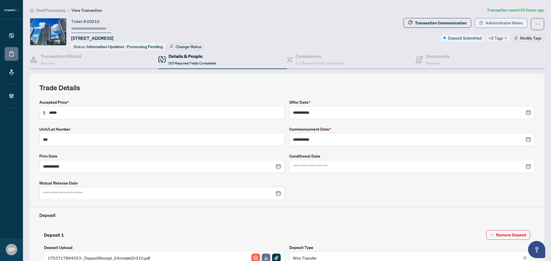
click at [479, 25] on span "button" at bounding box center [481, 22] width 4 height 9
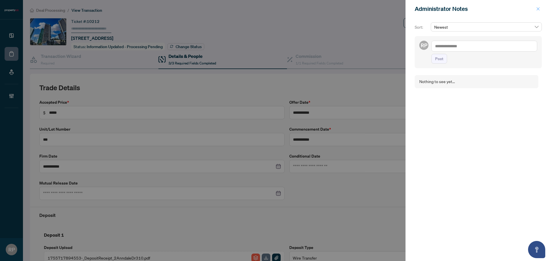
click at [539, 12] on span "button" at bounding box center [538, 8] width 4 height 9
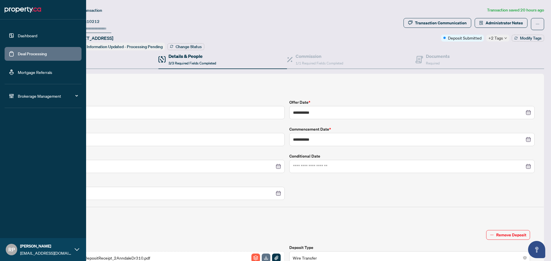
click at [31, 53] on link "Deal Processing" at bounding box center [32, 53] width 29 height 5
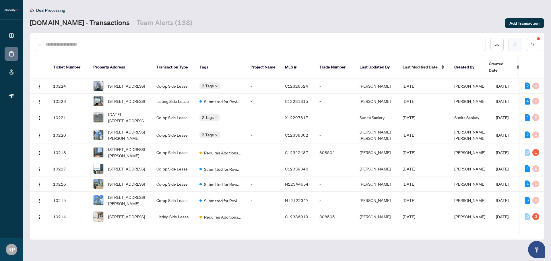
click at [512, 41] on button "button" at bounding box center [514, 44] width 13 height 13
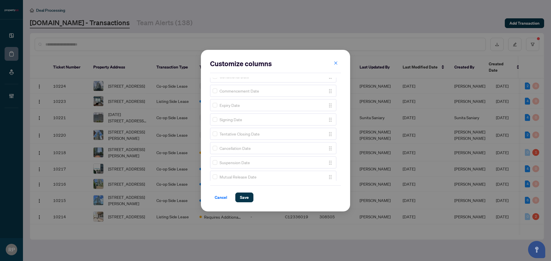
scroll to position [444, 0]
click at [334, 63] on icon "close" at bounding box center [336, 63] width 4 height 4
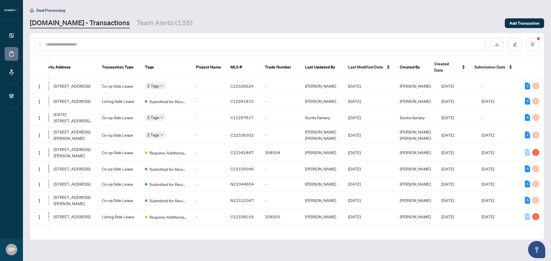
scroll to position [0, 0]
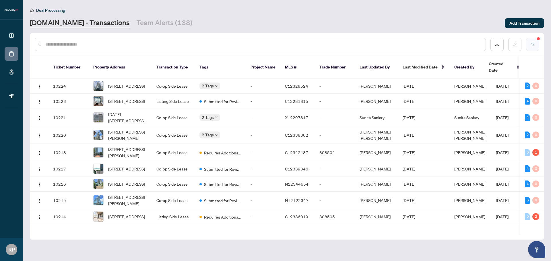
click at [533, 45] on icon "filter" at bounding box center [532, 44] width 3 height 3
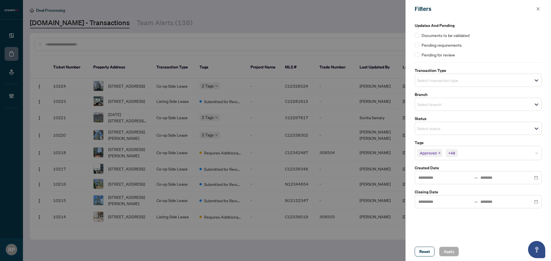
click at [438, 83] on input "search" at bounding box center [437, 80] width 40 height 7
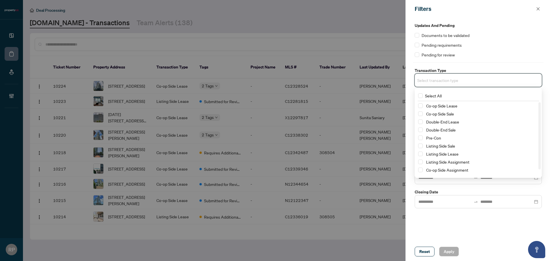
click at [508, 16] on div "Filters" at bounding box center [477, 9] width 145 height 18
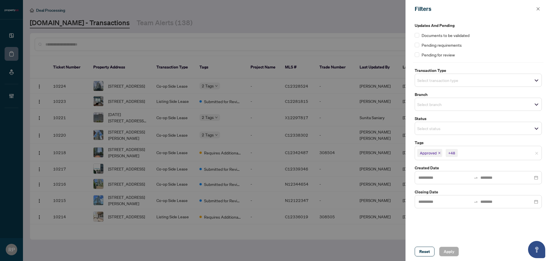
click at [337, 27] on div at bounding box center [275, 130] width 551 height 261
click at [536, 7] on span "button" at bounding box center [538, 8] width 4 height 9
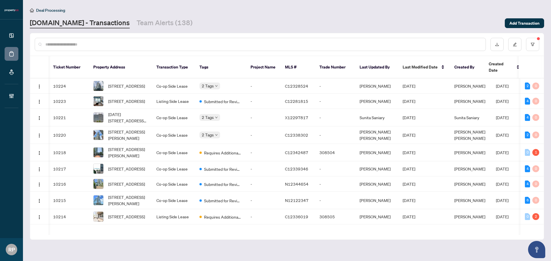
scroll to position [0, 54]
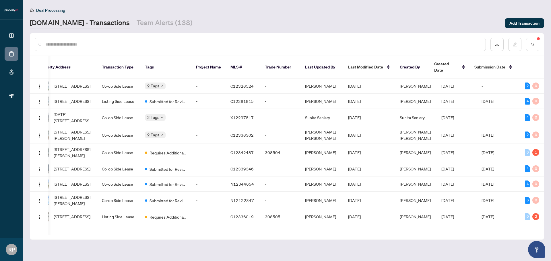
click at [422, 248] on main "Deal Processing [DOMAIN_NAME] - Transactions Team Alerts (138) Add Transaction …" at bounding box center [287, 130] width 528 height 261
